Goal: Task Accomplishment & Management: Complete application form

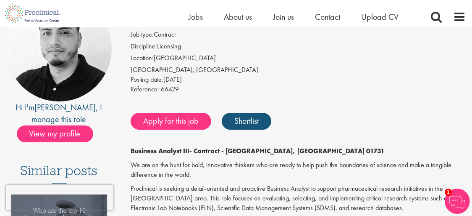
scroll to position [84, 0]
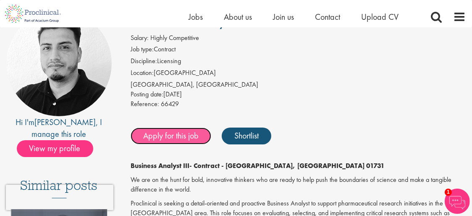
click at [165, 138] on link "Apply for this job" at bounding box center [171, 135] width 81 height 17
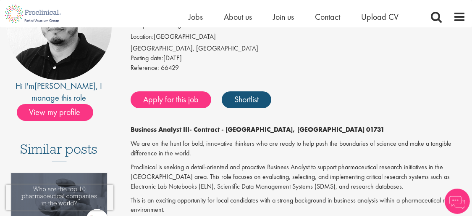
scroll to position [126, 0]
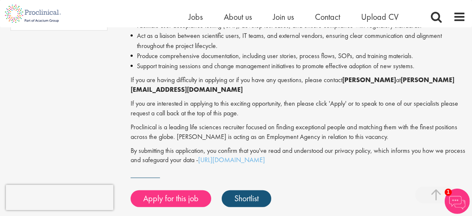
scroll to position [588, 0]
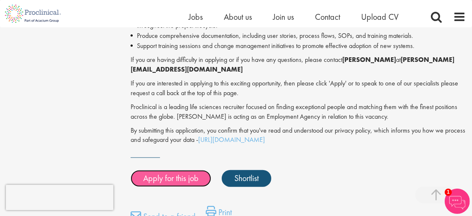
click at [178, 170] on link "Apply for this job" at bounding box center [171, 178] width 81 height 17
